Goal: Information Seeking & Learning: Learn about a topic

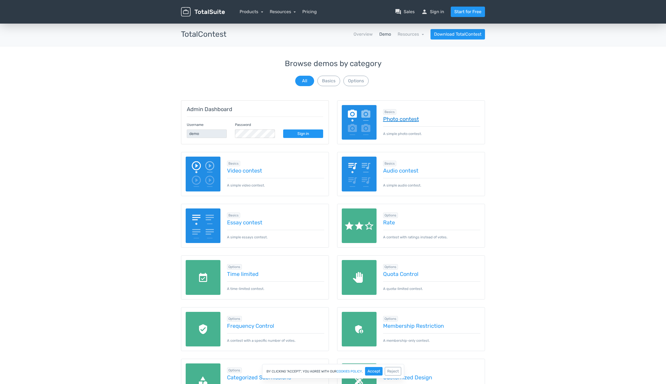
click at [394, 118] on link "Photo contest" at bounding box center [432, 119] width 98 height 6
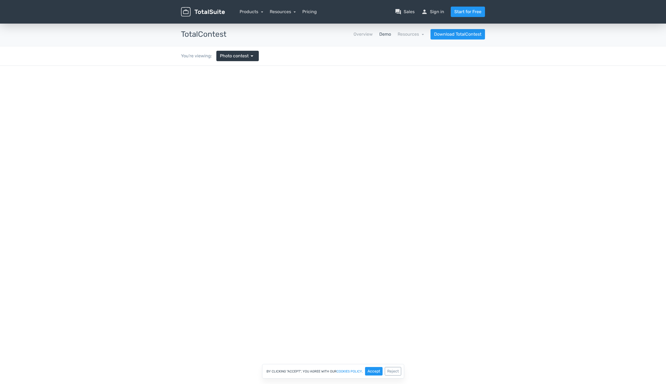
click at [384, 34] on link "Demo" at bounding box center [386, 34] width 12 height 7
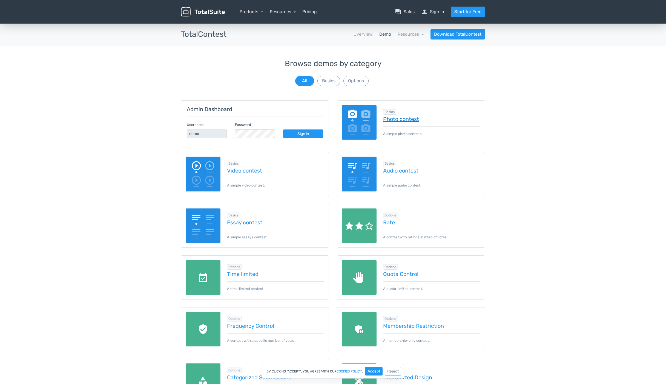
click at [392, 119] on link "Photo contest" at bounding box center [432, 119] width 98 height 6
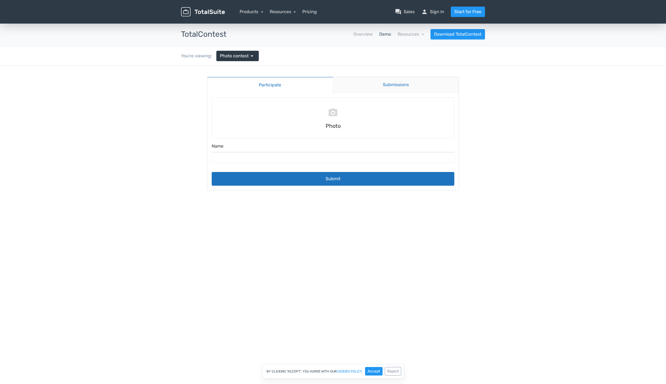
click at [380, 85] on link "Submissions" at bounding box center [396, 85] width 126 height 16
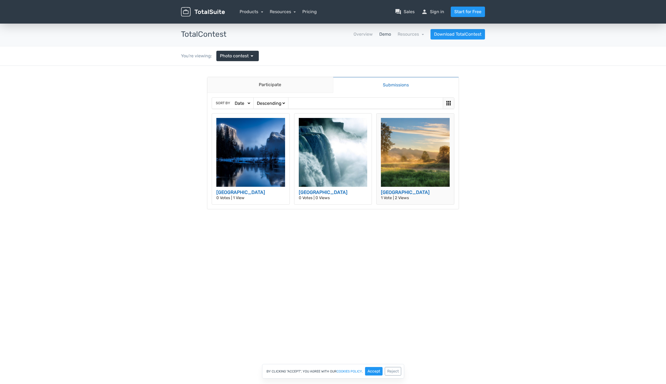
click at [402, 193] on h3 "British Columbia" at bounding box center [415, 192] width 69 height 7
